Goal: Task Accomplishment & Management: Manage account settings

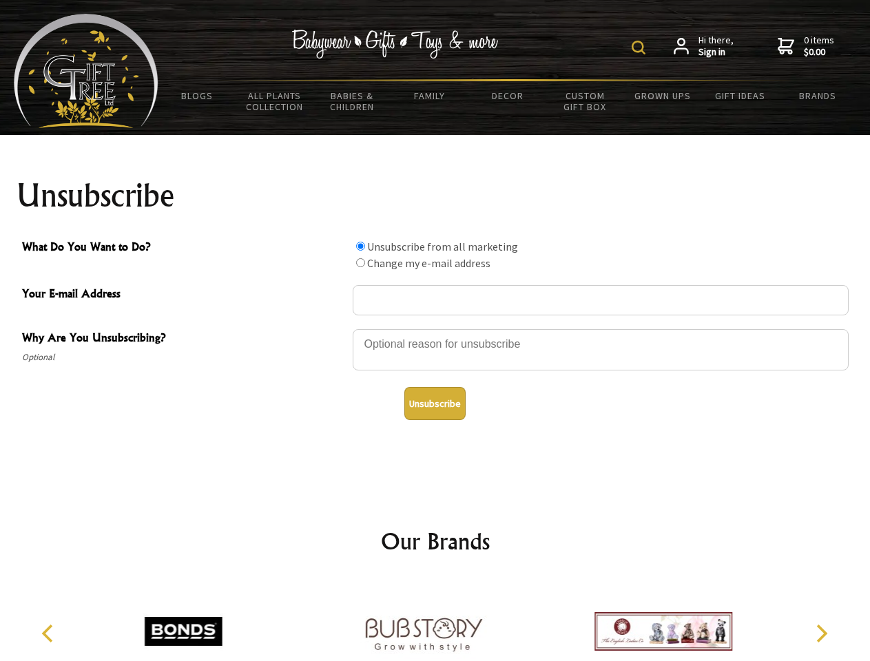
click at [641, 48] on img at bounding box center [639, 48] width 14 height 14
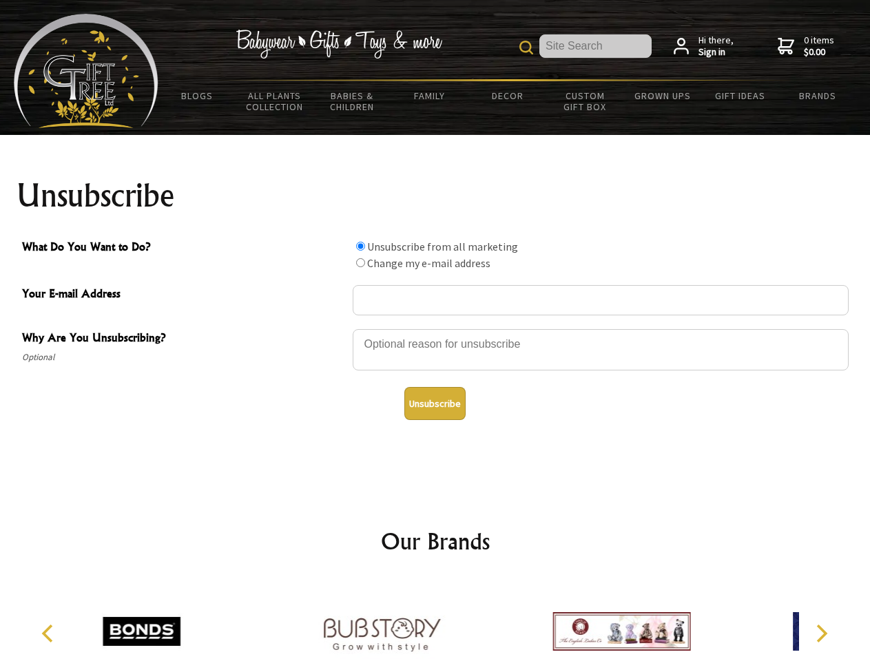
click at [435, 329] on div at bounding box center [601, 352] width 496 height 48
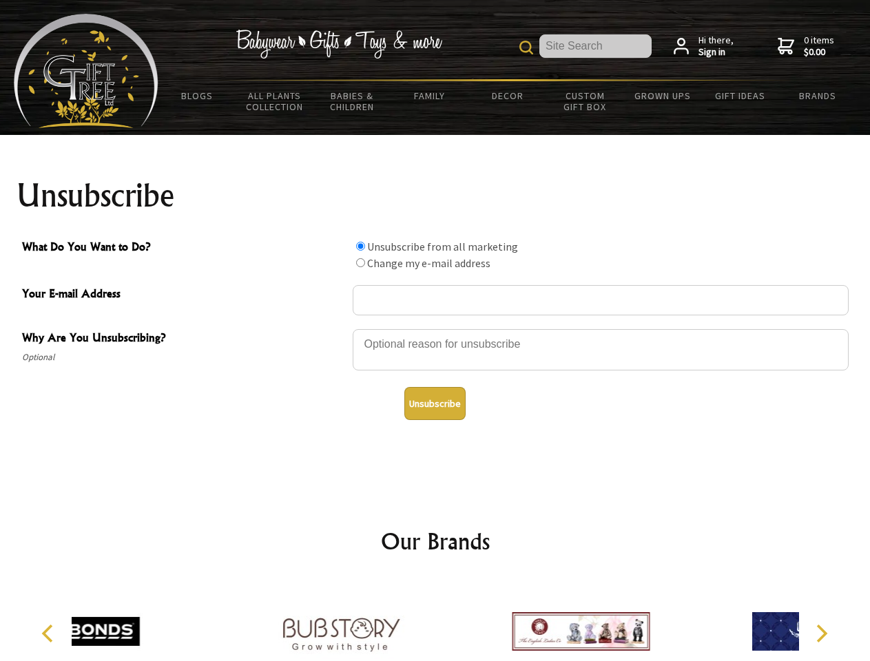
click at [360, 246] on input "What Do You Want to Do?" at bounding box center [360, 246] width 9 height 9
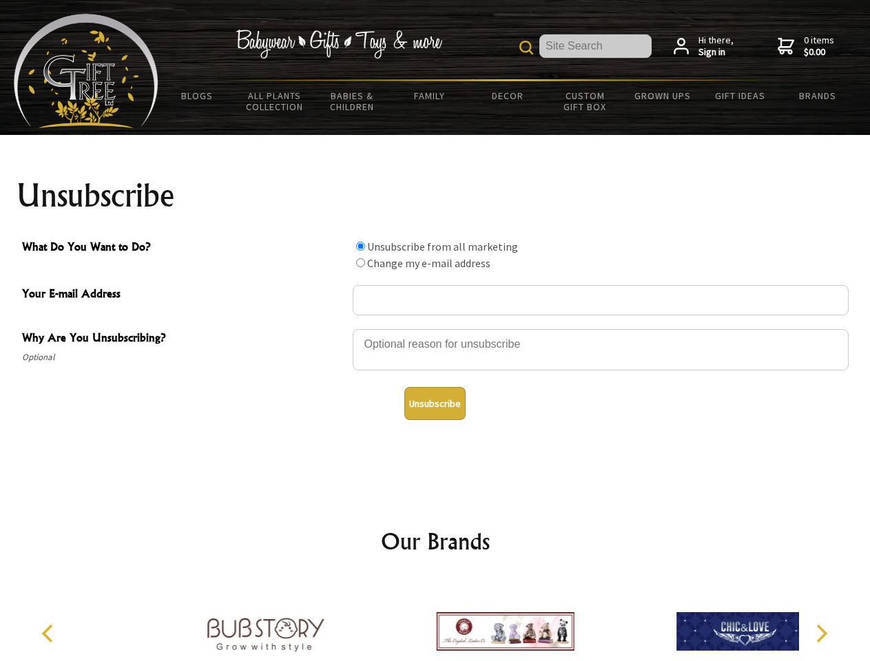
click at [360, 262] on input "What Do You Want to Do?" at bounding box center [360, 262] width 9 height 9
radio input "true"
click at [435, 404] on button "Unsubscribe" at bounding box center [434, 403] width 61 height 33
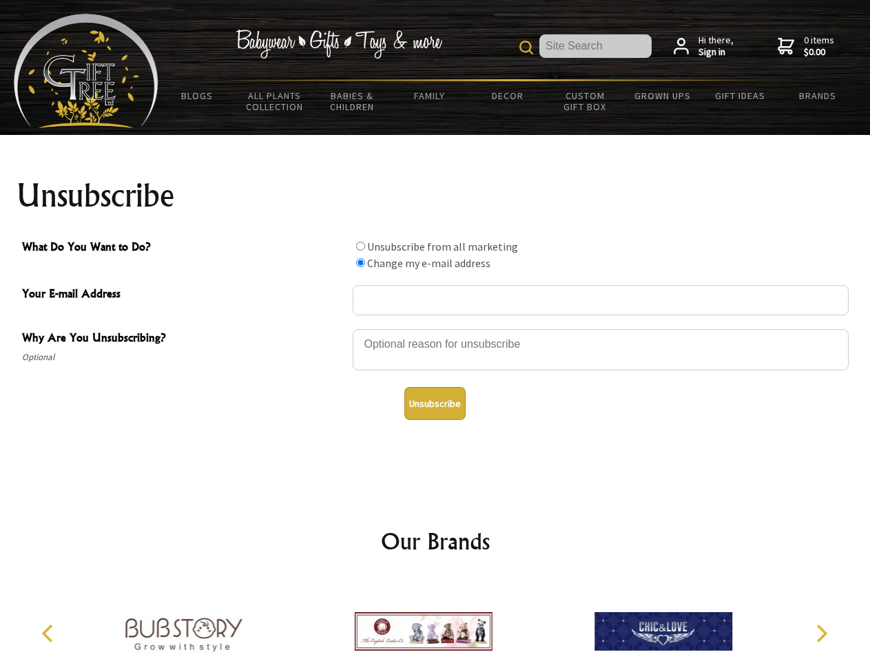
click at [50, 634] on icon "Previous" at bounding box center [49, 634] width 18 height 18
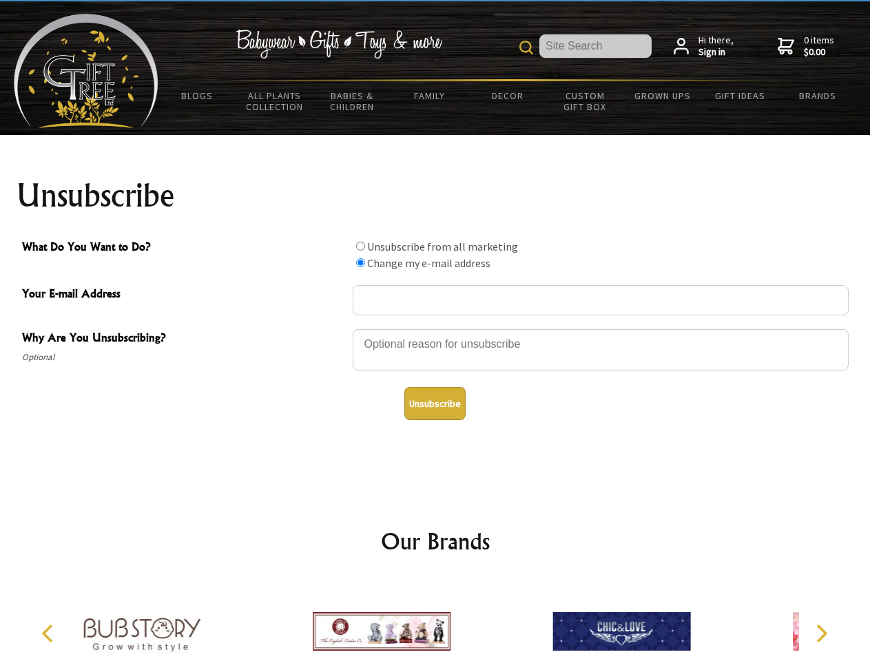
click at [821, 634] on icon "Next" at bounding box center [820, 634] width 18 height 18
